Goal: Task Accomplishment & Management: Use online tool/utility

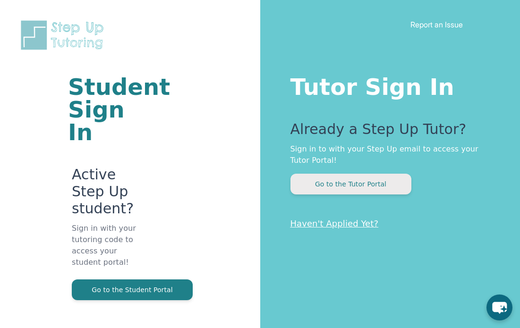
click at [393, 184] on button "Go to the Tutor Portal" at bounding box center [351, 184] width 121 height 21
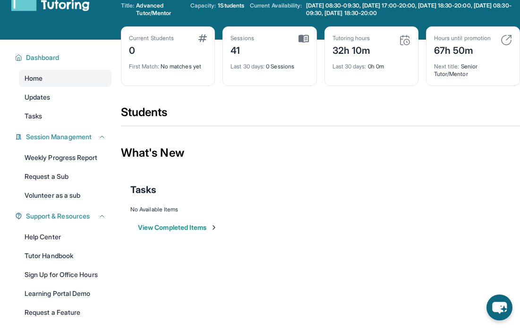
scroll to position [16, 0]
